Goal: Communication & Community: Answer question/provide support

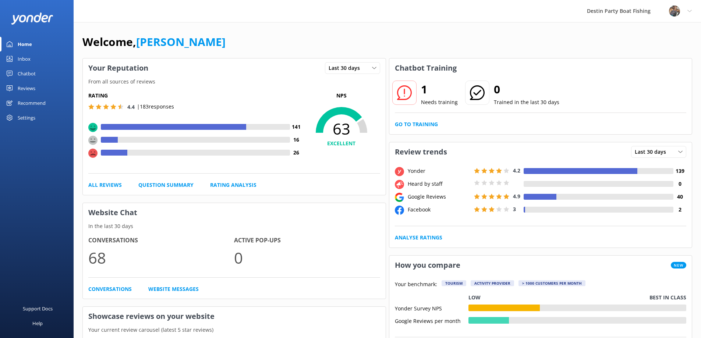
click at [21, 54] on div "Inbox" at bounding box center [24, 59] width 13 height 15
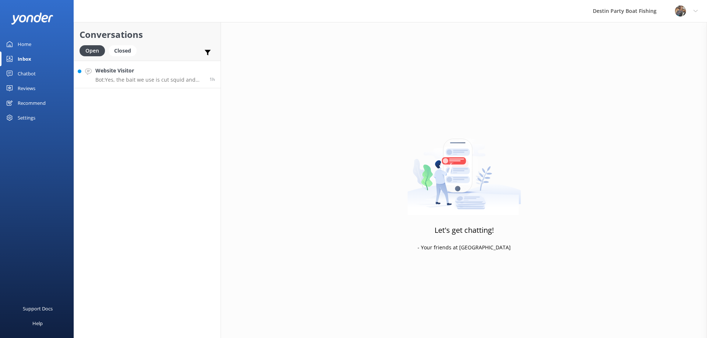
click at [143, 66] on link "Website Visitor Bot: Yes, the bait we use is cut squid and mackerel. 1h" at bounding box center [147, 75] width 147 height 28
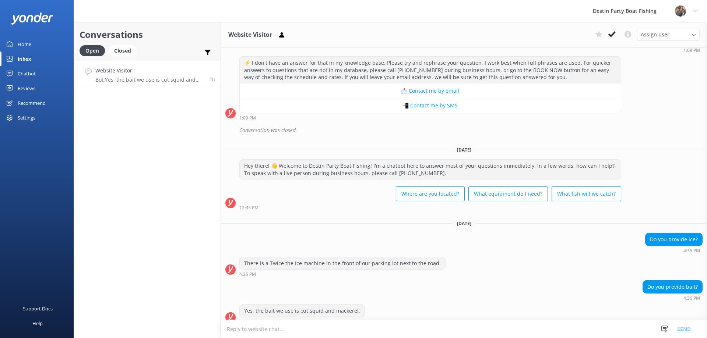
scroll to position [529, 0]
click at [246, 330] on textarea at bounding box center [464, 329] width 486 height 18
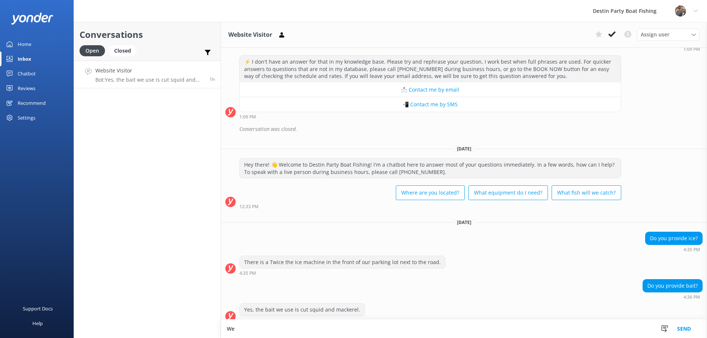
scroll to position [530, 0]
type textarea "We keep your fish on ice but do not provide it for your cooler/refreshments"
click at [689, 330] on button "Send" at bounding box center [684, 329] width 28 height 18
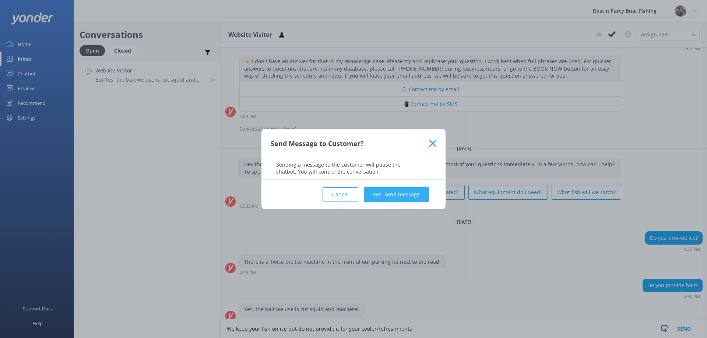
click at [389, 194] on button "Yes, send message" at bounding box center [396, 194] width 65 height 15
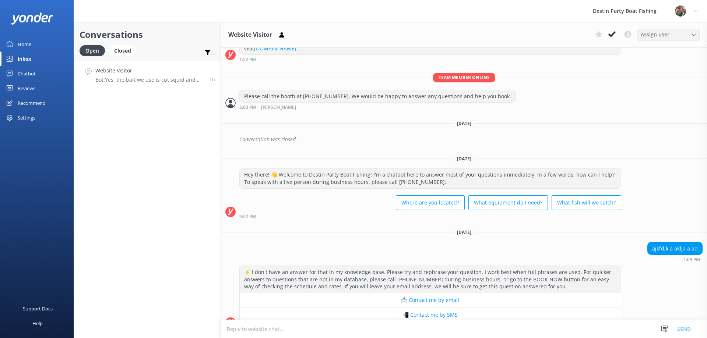
scroll to position [246, 0]
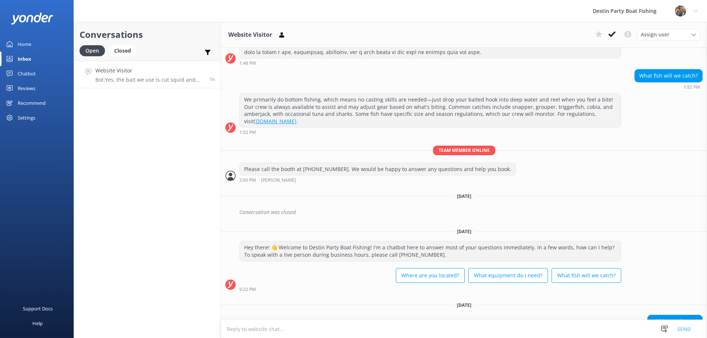
click at [610, 39] on button at bounding box center [611, 34] width 13 height 11
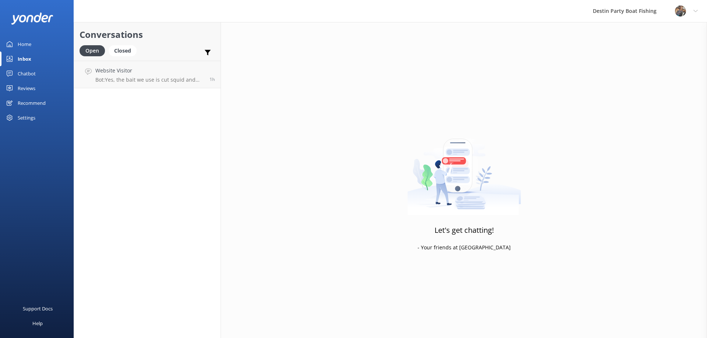
click at [609, 38] on div "Let's get chatting! - Your friends at [GEOGRAPHIC_DATA]" at bounding box center [464, 191] width 486 height 338
click at [18, 87] on div "Reviews" at bounding box center [27, 88] width 18 height 15
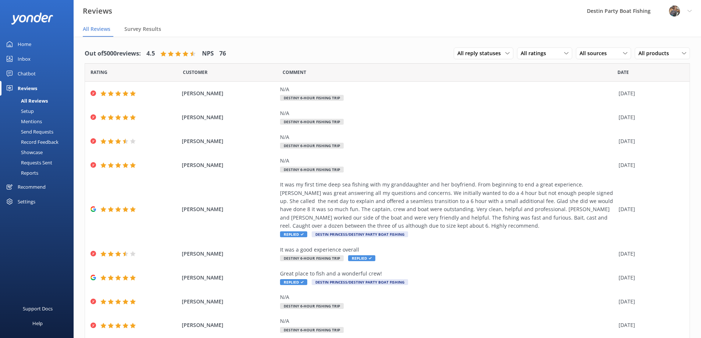
click at [17, 57] on link "Inbox" at bounding box center [37, 59] width 74 height 15
